Goal: Task Accomplishment & Management: Use online tool/utility

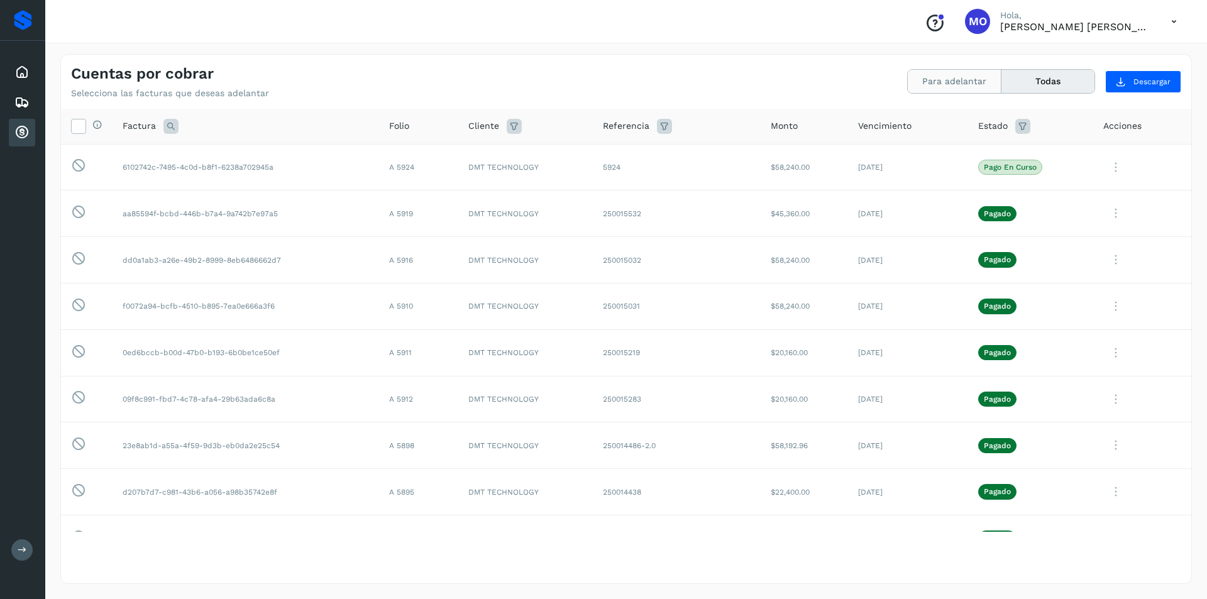
click at [952, 79] on button "Para adelantar" at bounding box center [955, 81] width 94 height 23
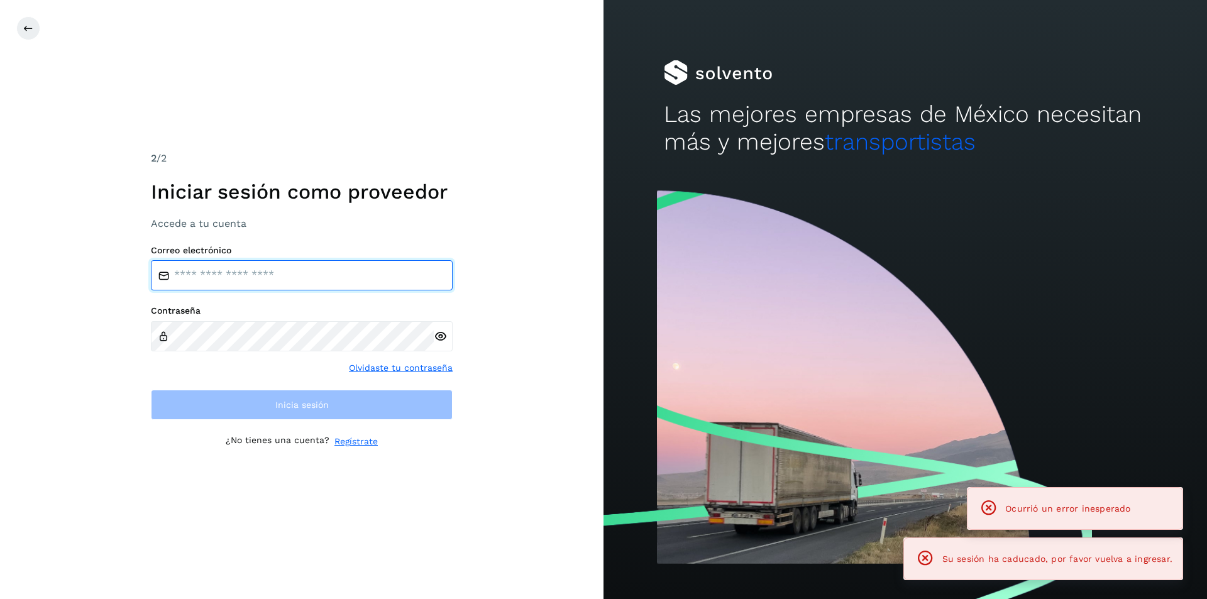
type input "**********"
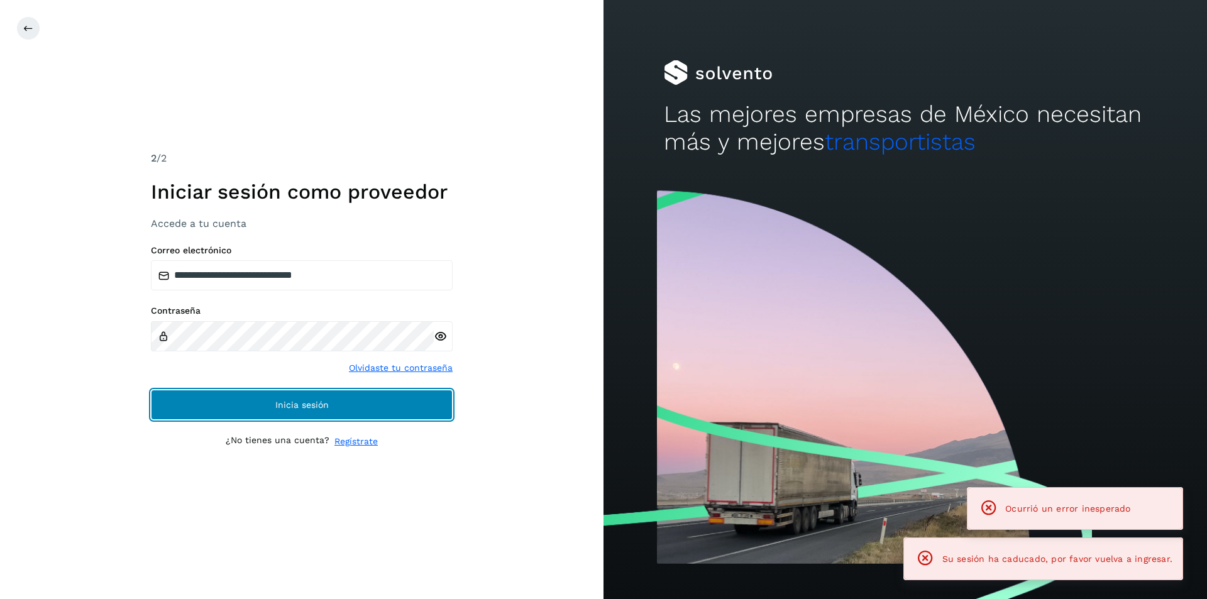
click at [277, 403] on span "Inicia sesión" at bounding box center [301, 405] width 53 height 9
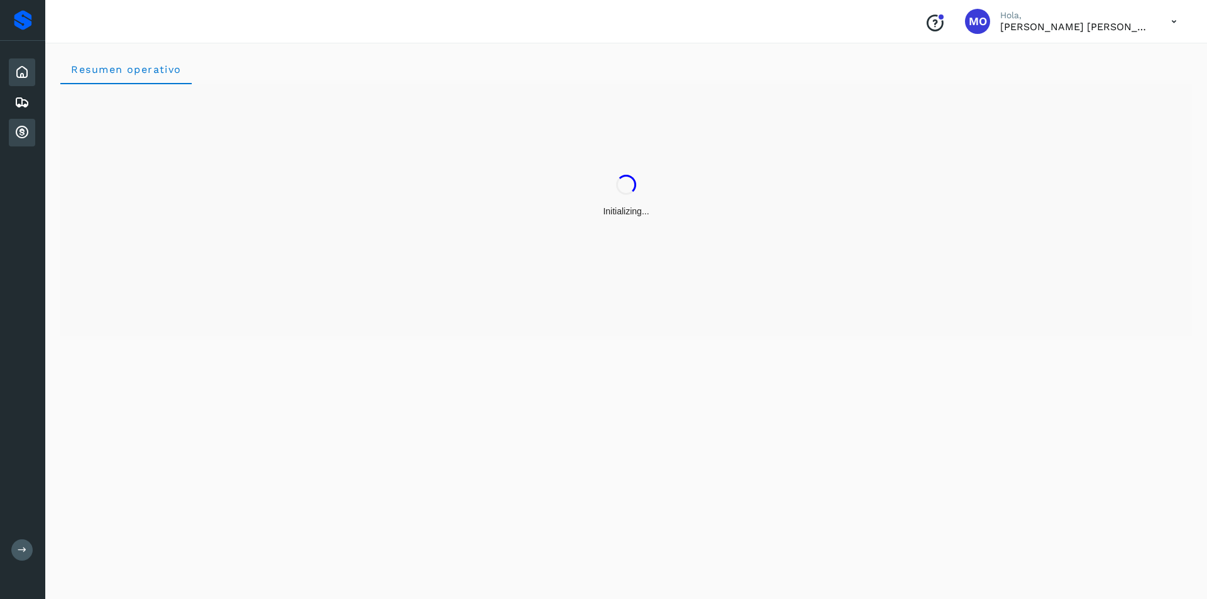
click at [22, 133] on icon at bounding box center [21, 132] width 15 height 15
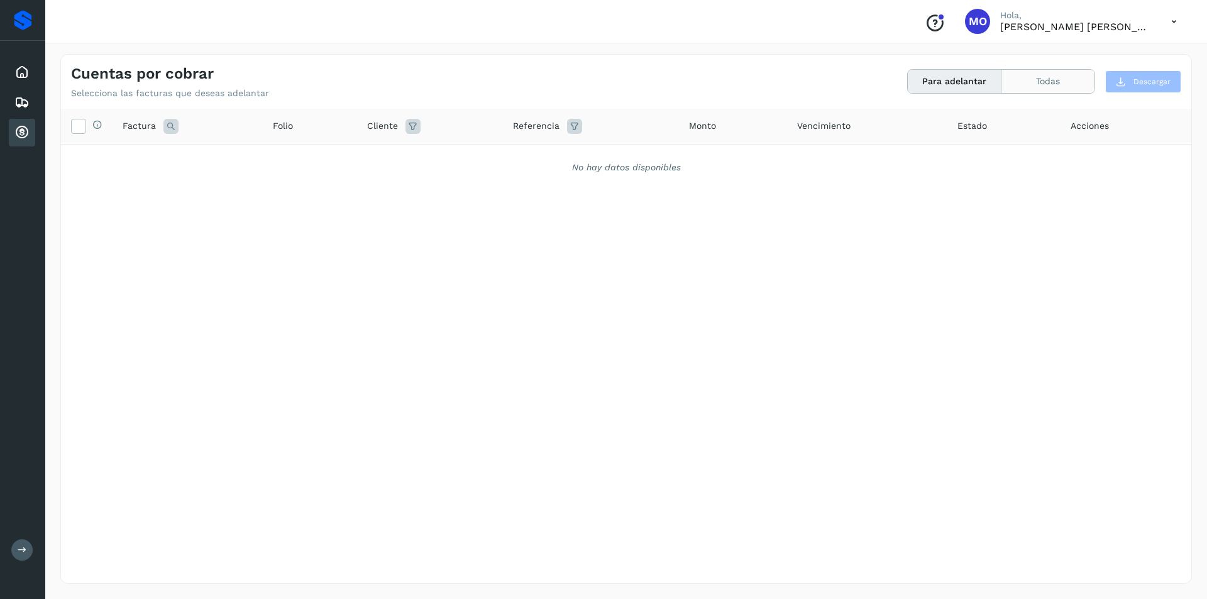
click at [1016, 80] on button "Todas" at bounding box center [1048, 81] width 93 height 23
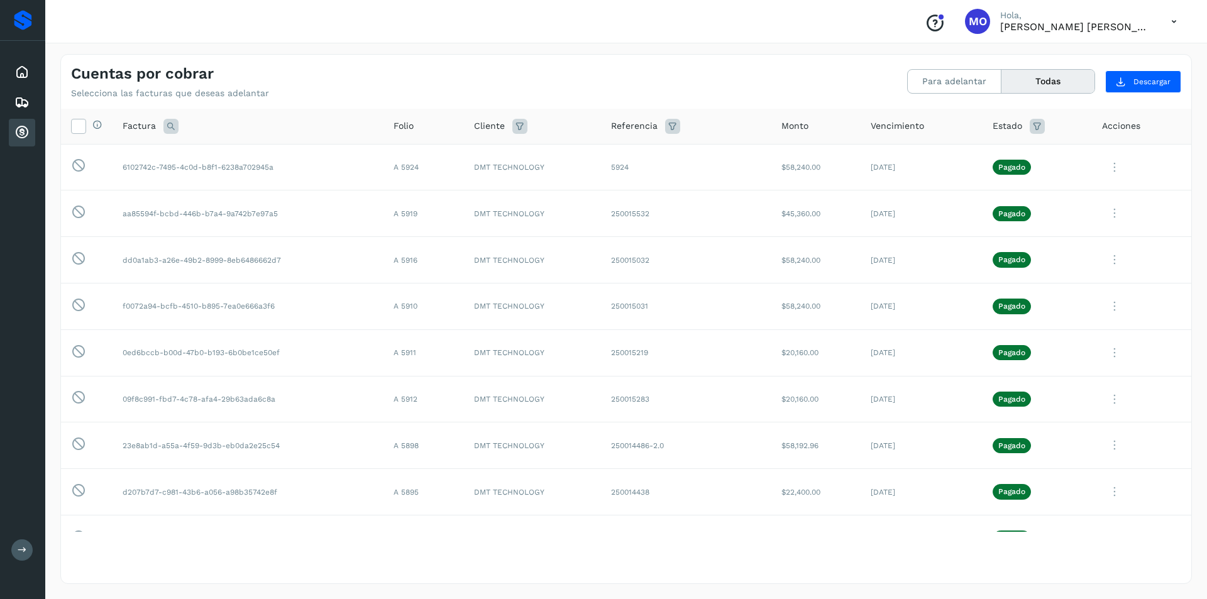
click at [323, 58] on div "Cuentas por cobrar Selecciona las facturas que deseas adelantar Para adelantar …" at bounding box center [626, 77] width 1131 height 44
